Goal: Navigation & Orientation: Find specific page/section

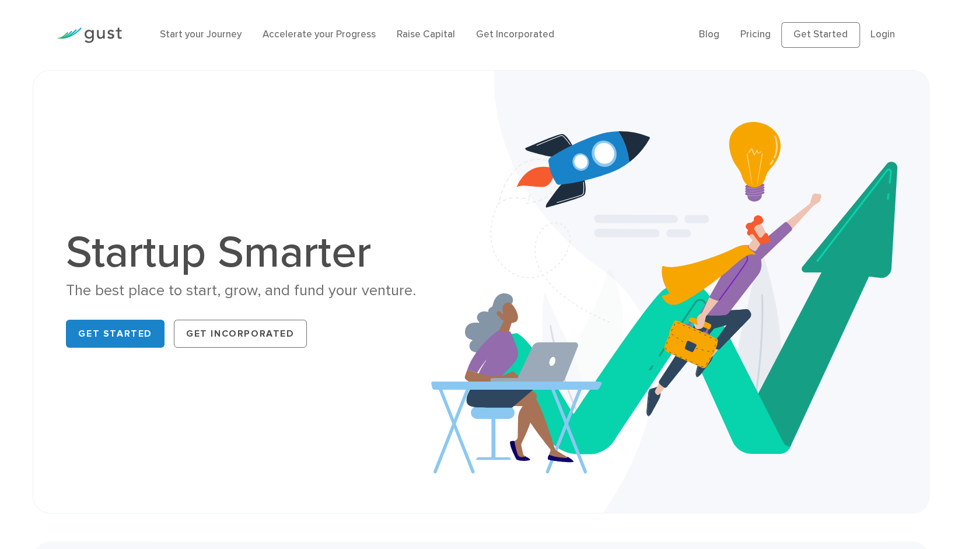
click at [188, 41] on li "Start your Journey" at bounding box center [200, 34] width 82 height 15
click at [188, 34] on link "Start your Journey" at bounding box center [200, 35] width 82 height 12
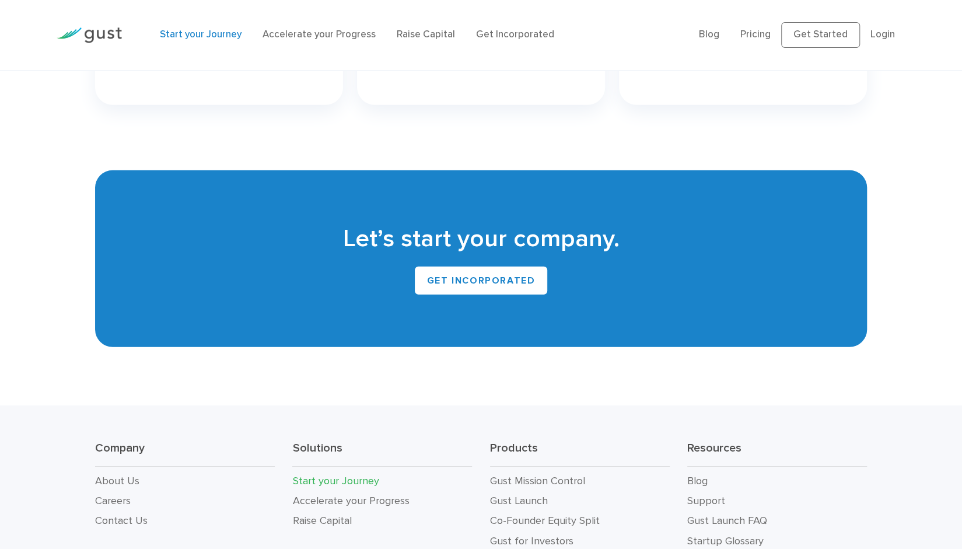
scroll to position [2217, 0]
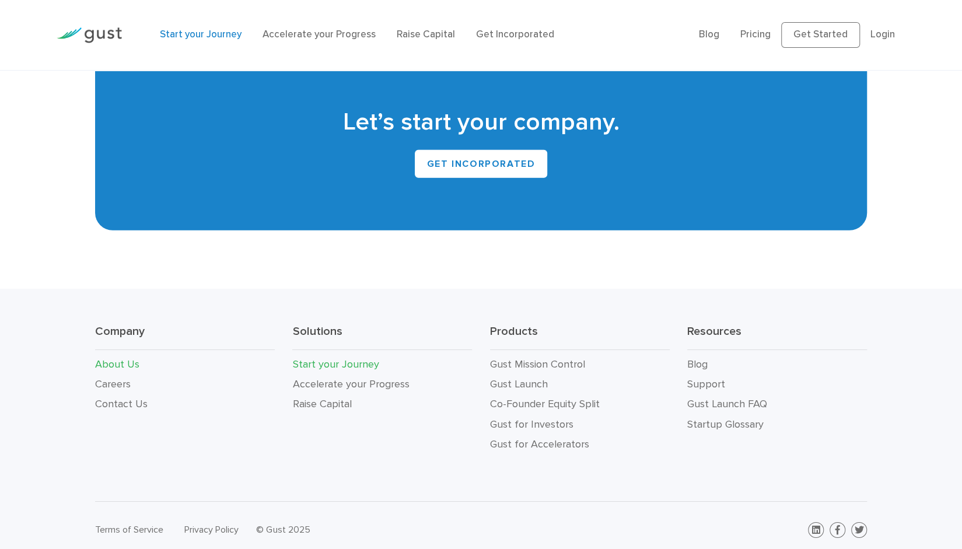
click at [102, 361] on link "About Us" at bounding box center [117, 364] width 44 height 12
